Goal: Information Seeking & Learning: Understand process/instructions

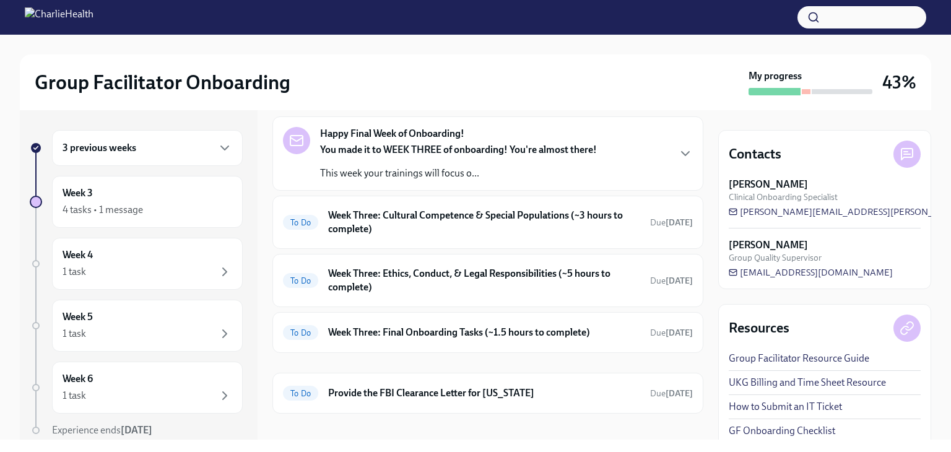
scroll to position [59, 0]
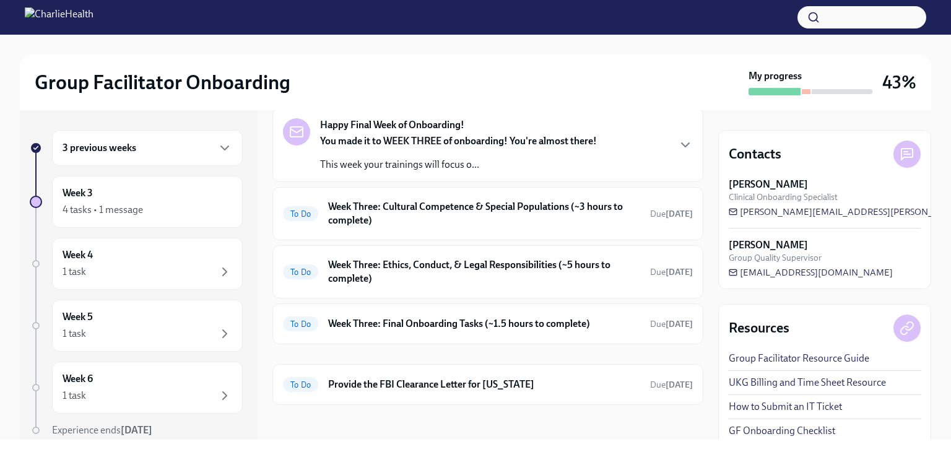
click at [756, 184] on strong "[PERSON_NAME]" at bounding box center [768, 185] width 79 height 14
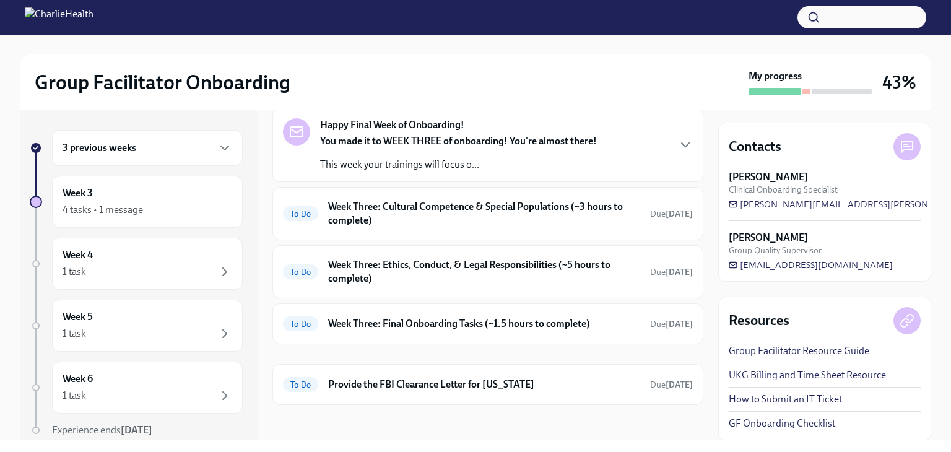
scroll to position [0, 0]
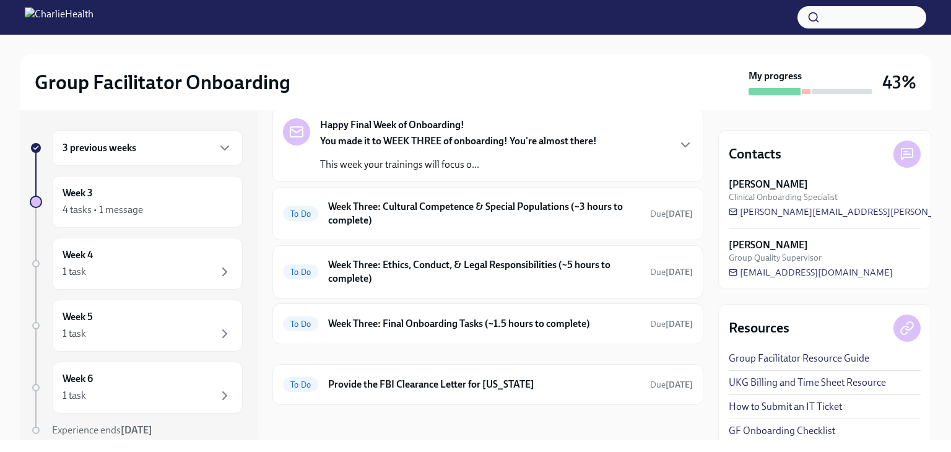
click at [553, 318] on h6 "Week Three: Final Onboarding Tasks (~1.5 hours to complete)" at bounding box center [484, 324] width 312 height 14
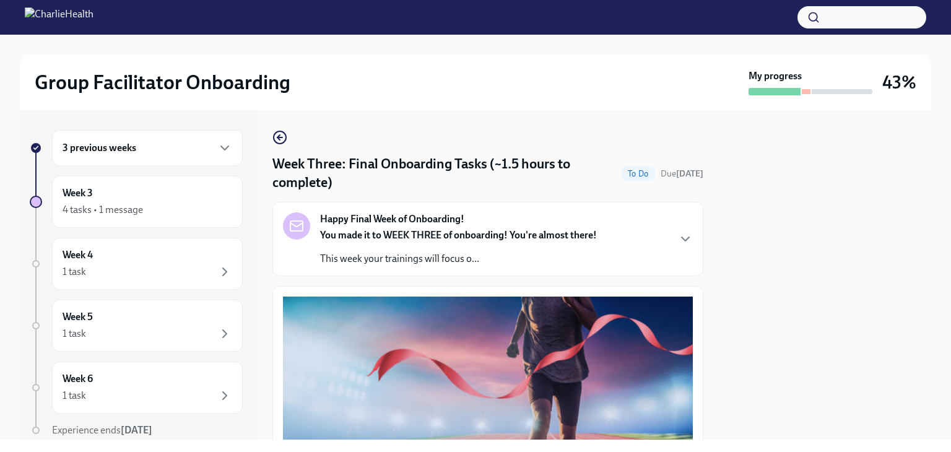
click at [282, 135] on icon "button" at bounding box center [280, 137] width 15 height 15
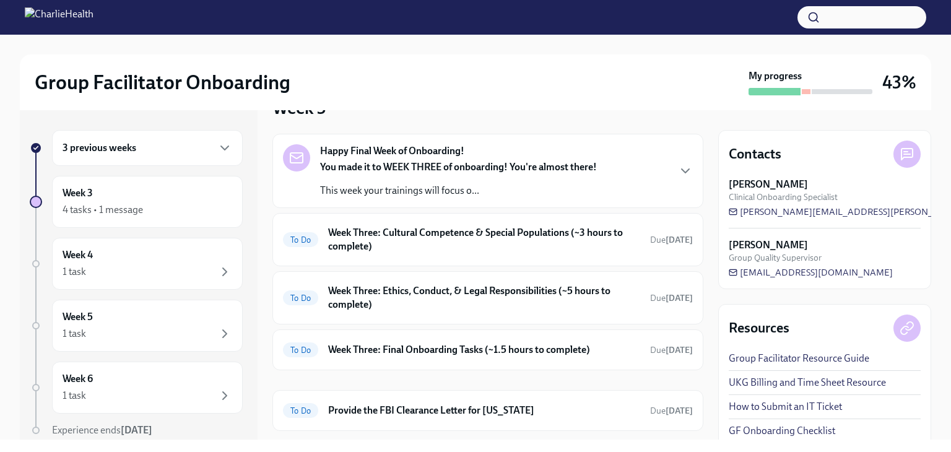
scroll to position [63, 0]
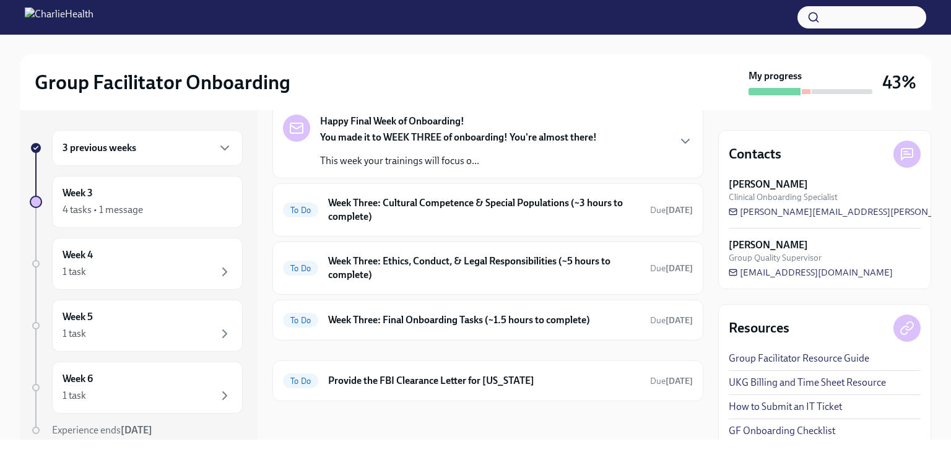
click at [562, 213] on h6 "Week Three: Cultural Competence & Special Populations (~3 hours to complete)" at bounding box center [484, 209] width 312 height 27
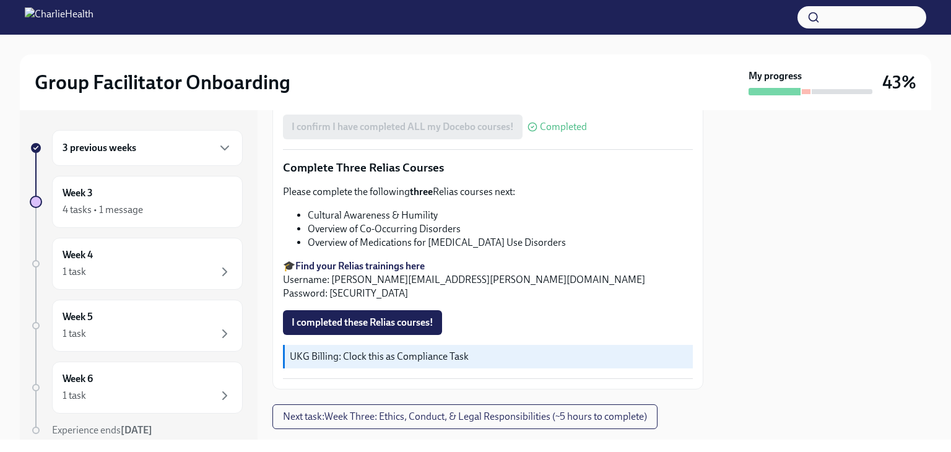
scroll to position [1014, 0]
